Goal: Task Accomplishment & Management: Manage account settings

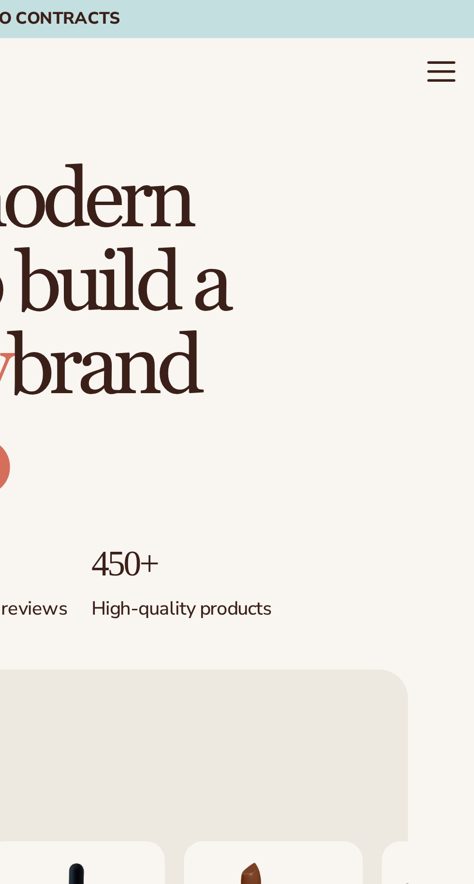
click at [456, 28] on icon "Menu" at bounding box center [460, 29] width 13 height 13
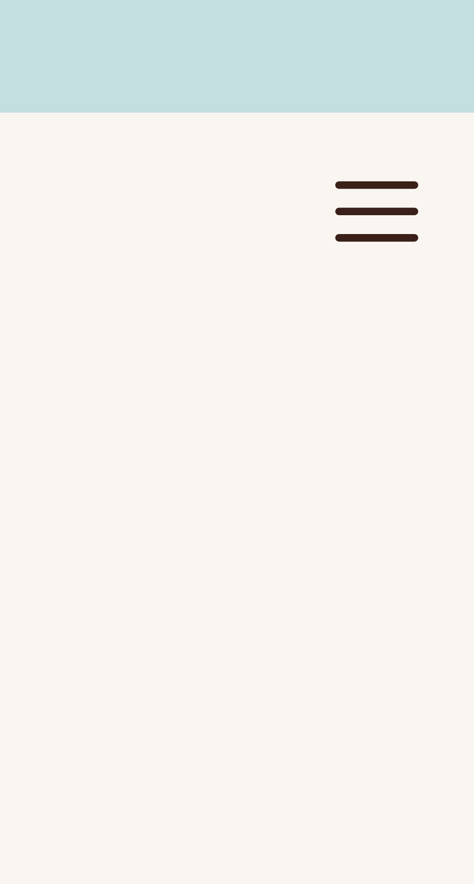
click at [463, 27] on icon "Menu" at bounding box center [460, 29] width 13 height 13
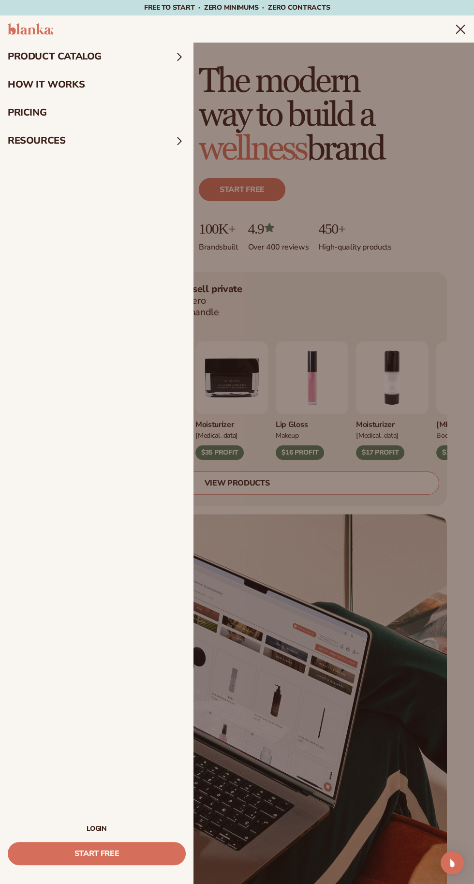
click at [115, 826] on link "LOGIN" at bounding box center [97, 828] width 178 height 7
